Goal: Task Accomplishment & Management: Use online tool/utility

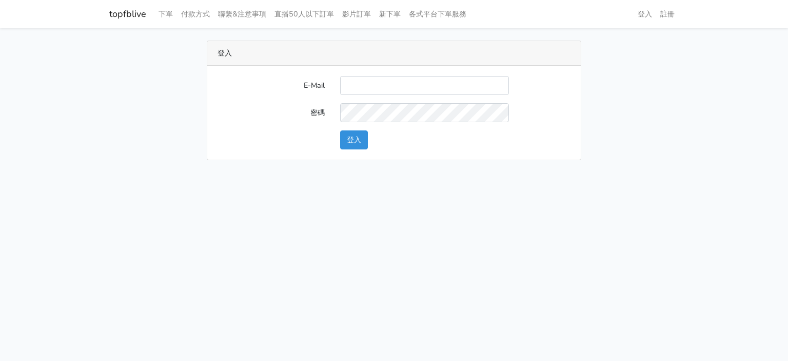
click at [128, 24] on link "topfblive" at bounding box center [127, 14] width 37 height 20
click at [370, 86] on input "E-Mail" at bounding box center [424, 85] width 169 height 19
type input "gyboy2233@gmail.com"
drag, startPoint x: 102, startPoint y: 23, endPoint x: 154, endPoint y: 24, distance: 52.4
click at [154, 24] on nav "topfblive 下單 付款方式 聯繫&注意事項 直播50人以下訂單 影片訂單 新下單 各式平台下單服務 登入 註冊" at bounding box center [394, 14] width 788 height 28
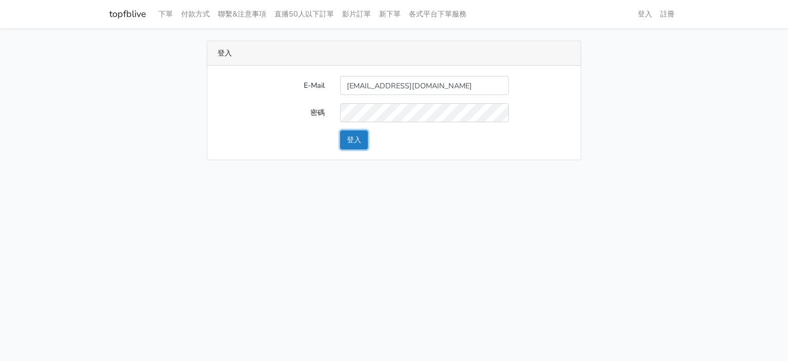
click at [349, 136] on button "登入" at bounding box center [354, 139] width 28 height 19
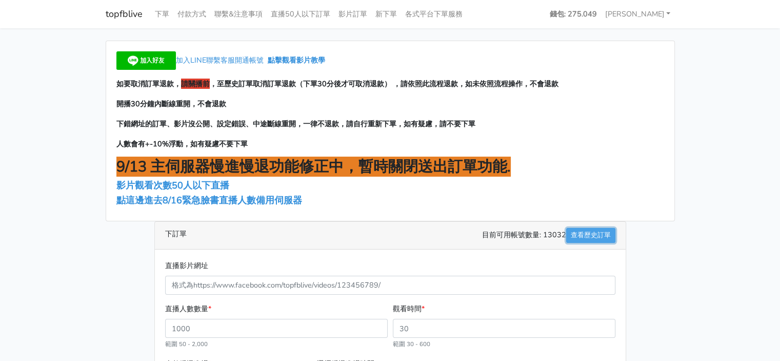
click at [597, 232] on link "查看歷史訂單" at bounding box center [590, 235] width 49 height 15
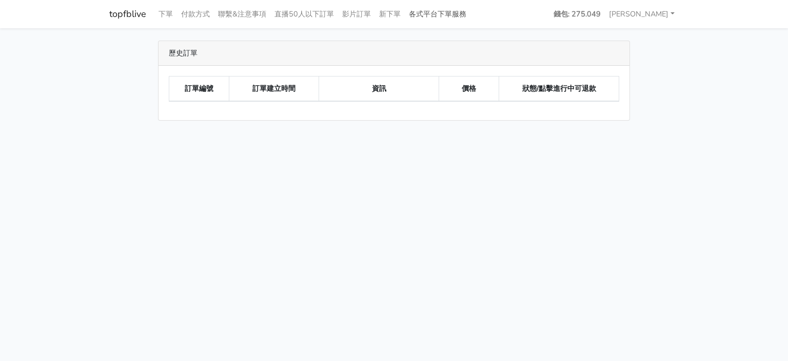
click at [438, 15] on link "各式平台下單服務" at bounding box center [438, 14] width 66 height 20
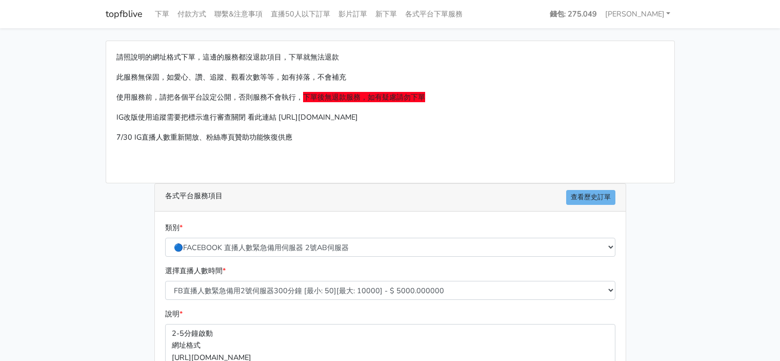
scroll to position [103, 0]
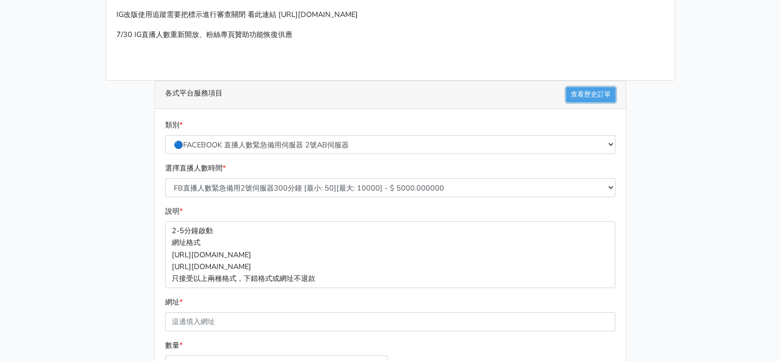
click at [569, 98] on link "查看歷史訂單" at bounding box center [590, 94] width 49 height 15
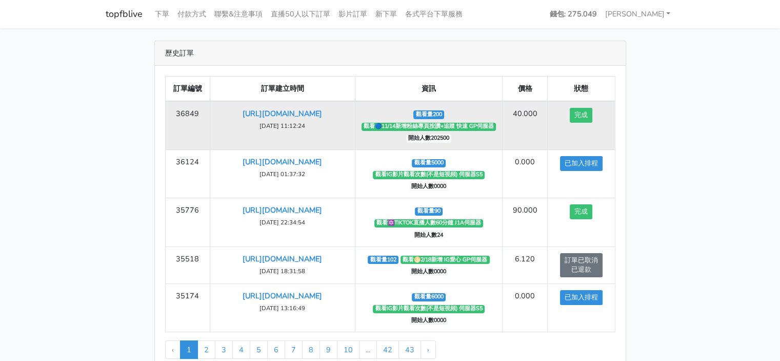
drag, startPoint x: 294, startPoint y: 126, endPoint x: 211, endPoint y: 111, distance: 83.8
click at [211, 111] on td "[URL][DOMAIN_NAME] [DATE] 11:12:24" at bounding box center [282, 125] width 145 height 49
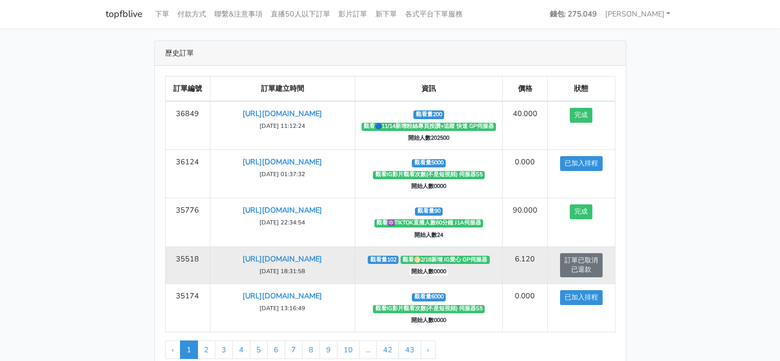
copy link "[URL][DOMAIN_NAME]"
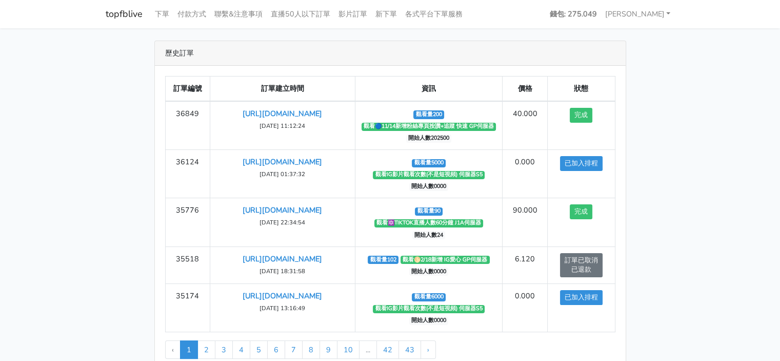
click at [0, 211] on main "歷史訂單 訂單編號 訂單建立時間 資訊 價格 狀態 36849 [URL][DOMAIN_NAME] [DATE] 11:12:24 完成" at bounding box center [390, 209] width 780 height 362
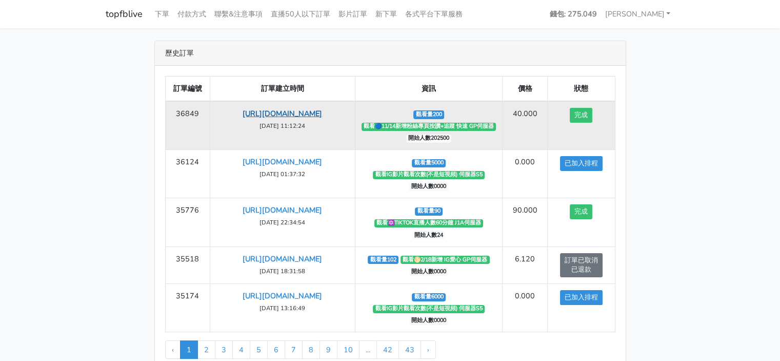
click at [286, 112] on link "[URL][DOMAIN_NAME]" at bounding box center [283, 113] width 80 height 10
